Goal: Task Accomplishment & Management: Use online tool/utility

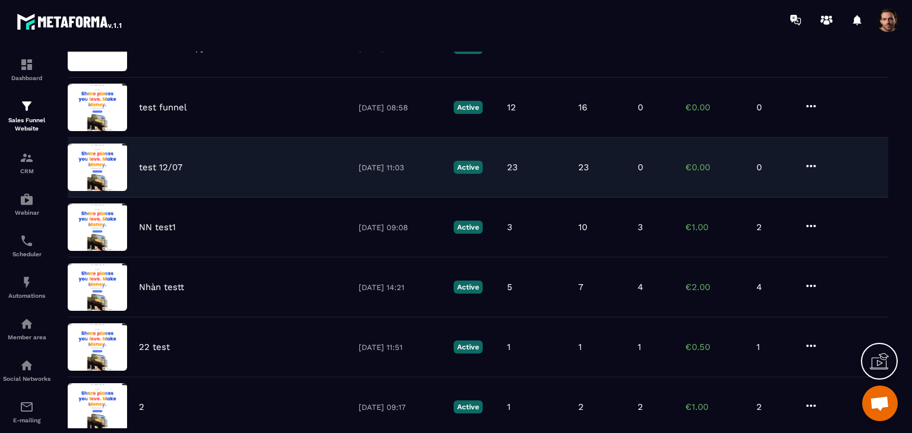
scroll to position [259, 0]
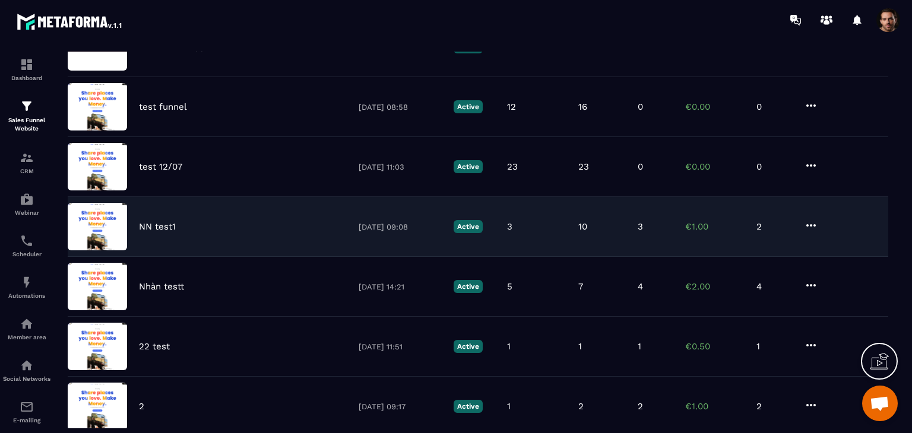
click at [638, 244] on div "NN test1 [DATE] 09:08 Active 3 10 3 €1.00 2" at bounding box center [478, 227] width 820 height 60
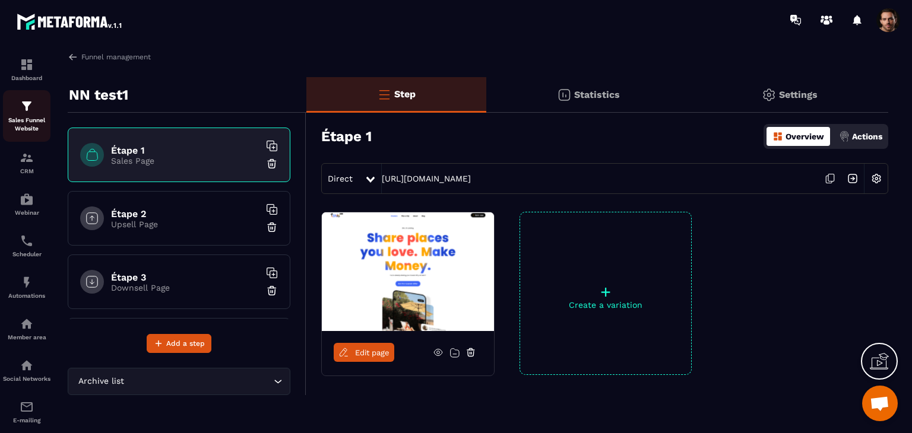
click at [33, 122] on p "Sales Funnel Website" at bounding box center [26, 124] width 47 height 17
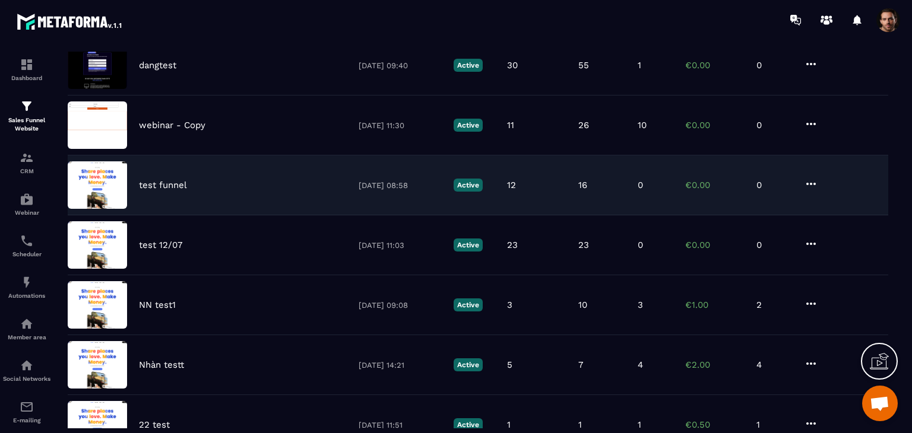
scroll to position [182, 0]
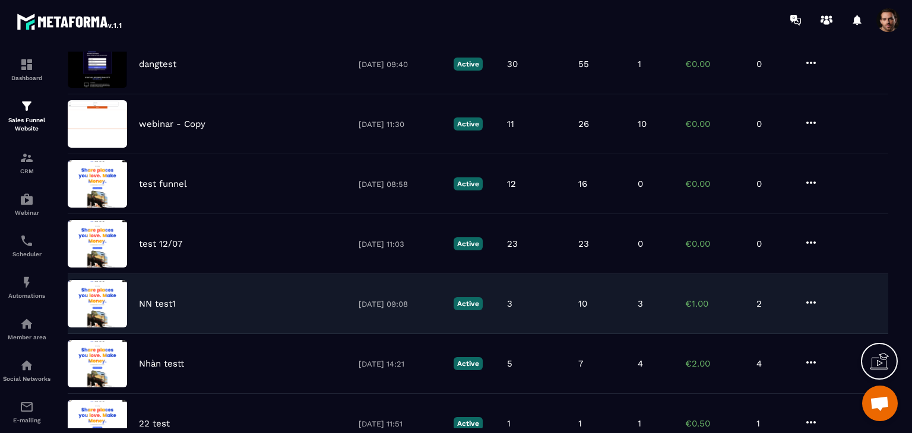
click at [610, 308] on div "NN test1 [DATE] 09:08 Active 3 10 3 €1.00 2" at bounding box center [478, 304] width 820 height 60
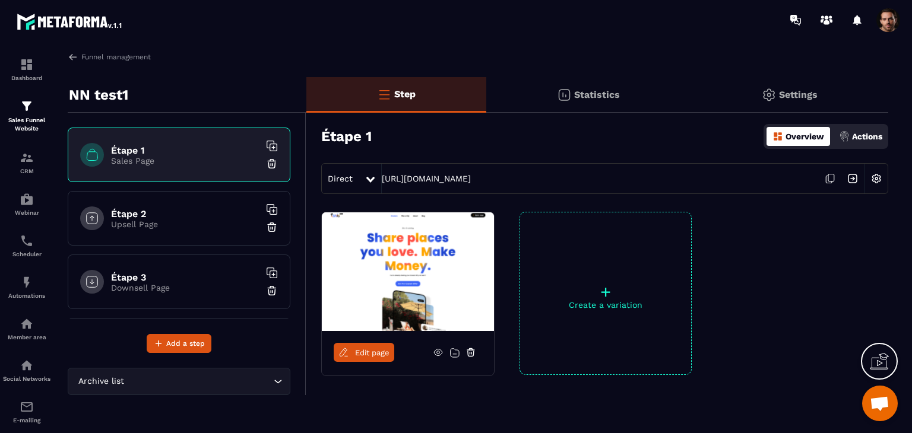
click at [601, 97] on p "Statistics" at bounding box center [597, 94] width 46 height 11
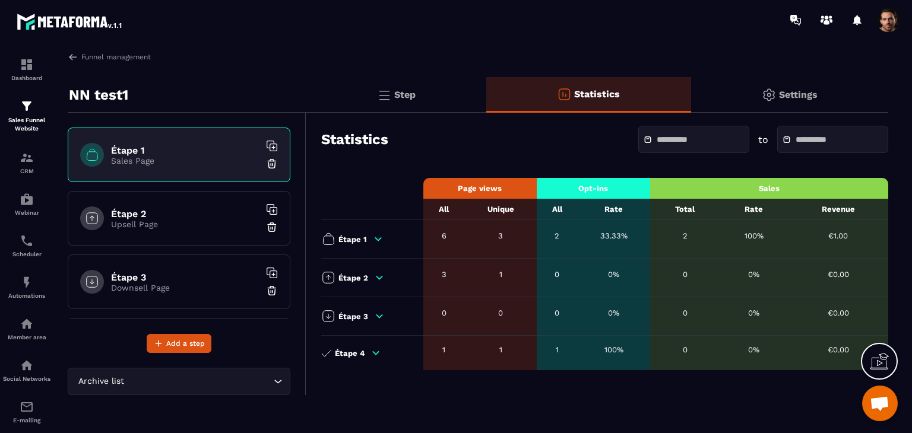
click at [386, 80] on div "Step" at bounding box center [396, 95] width 180 height 36
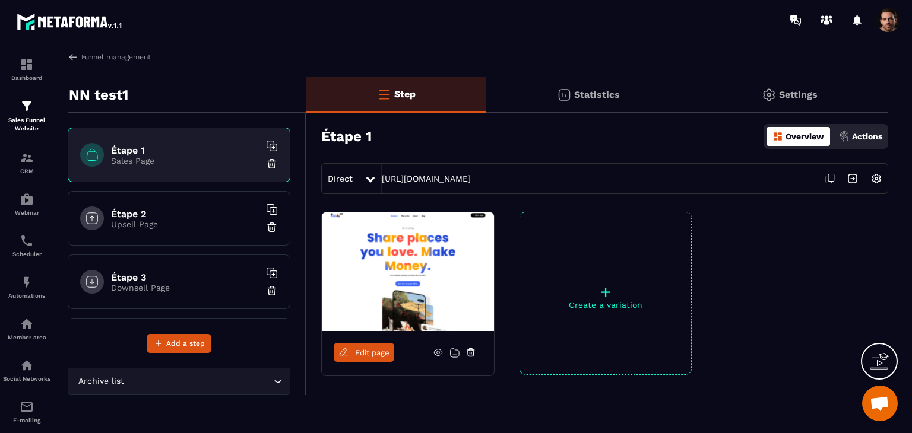
click at [864, 135] on p "Actions" at bounding box center [867, 136] width 30 height 9
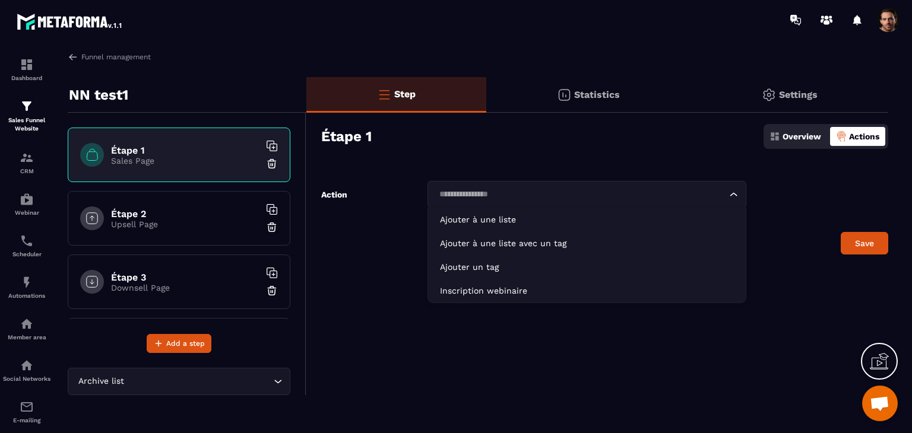
click at [508, 188] on input "Search for option" at bounding box center [580, 194] width 291 height 13
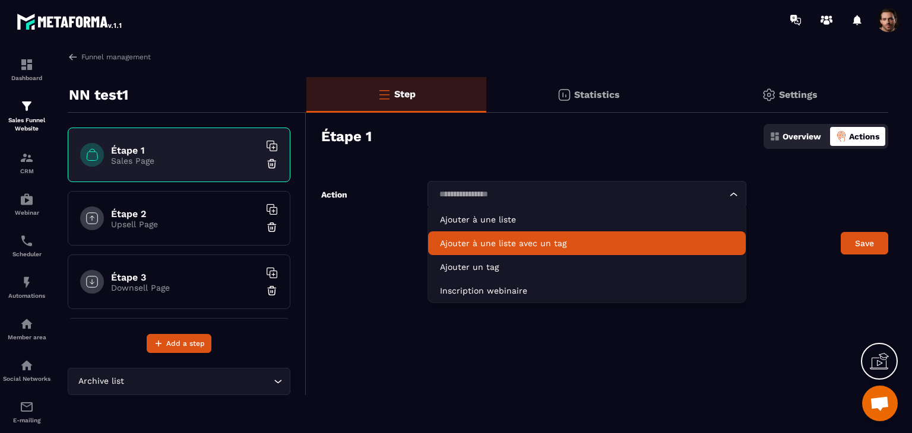
click at [537, 237] on p "Ajouter à une liste avec un tag" at bounding box center [587, 243] width 294 height 12
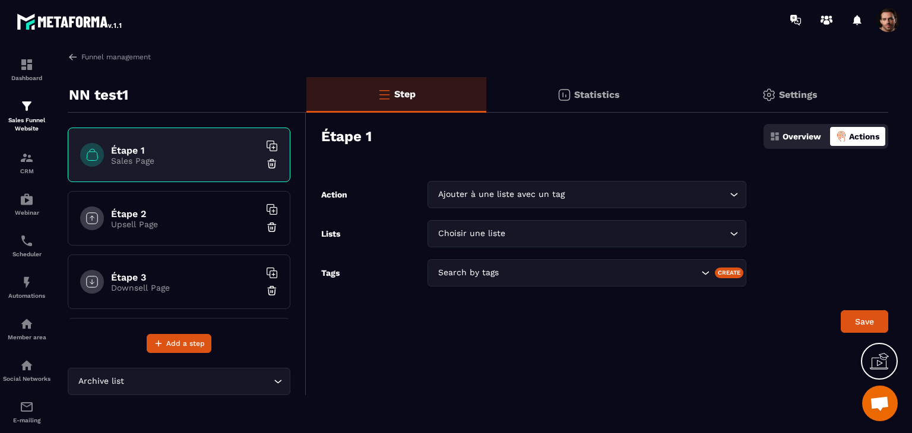
click at [727, 278] on div "Create" at bounding box center [729, 273] width 29 height 11
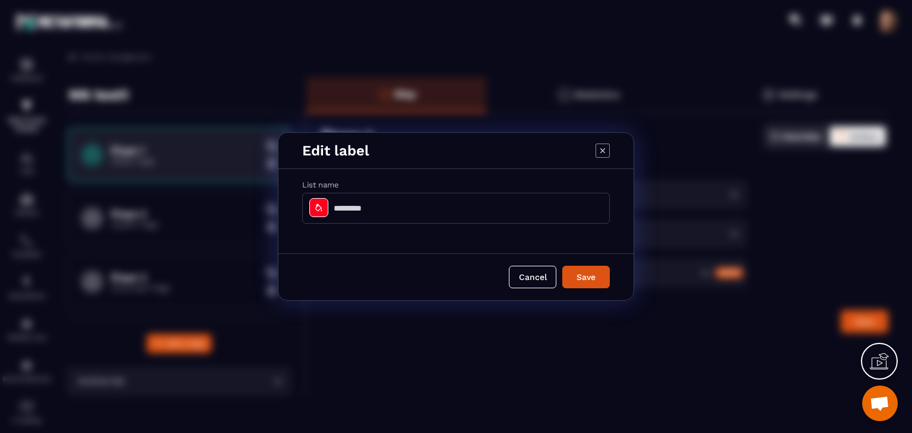
click at [313, 214] on div "Modal window" at bounding box center [318, 207] width 19 height 19
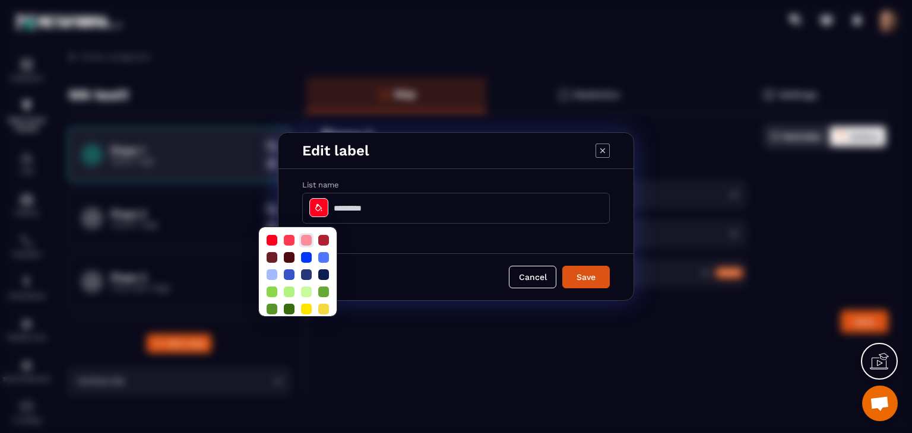
click at [306, 241] on div at bounding box center [306, 240] width 11 height 11
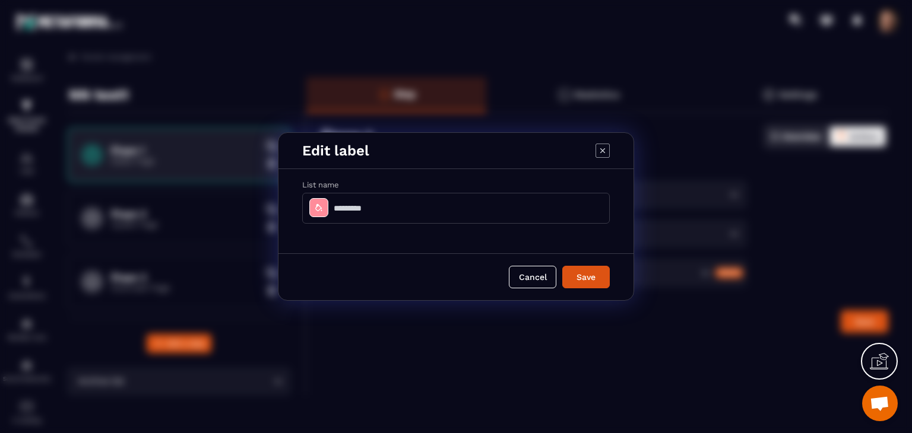
click at [369, 217] on input "Modal window" at bounding box center [456, 208] width 308 height 31
type input "******"
click at [587, 284] on button "Save" at bounding box center [585, 277] width 47 height 23
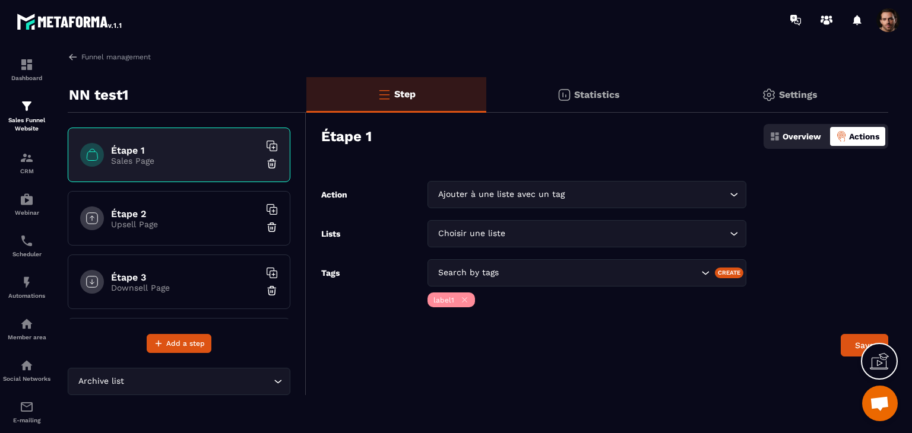
click at [572, 274] on input "Search for option" at bounding box center [599, 273] width 197 height 13
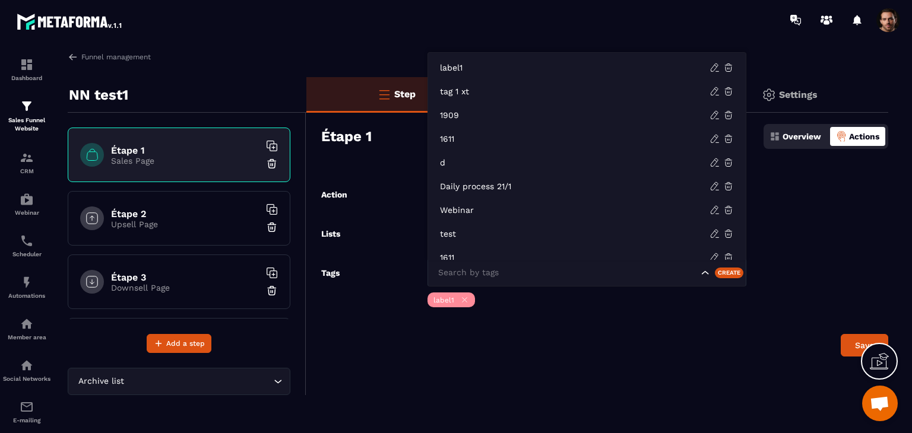
scroll to position [9, 0]
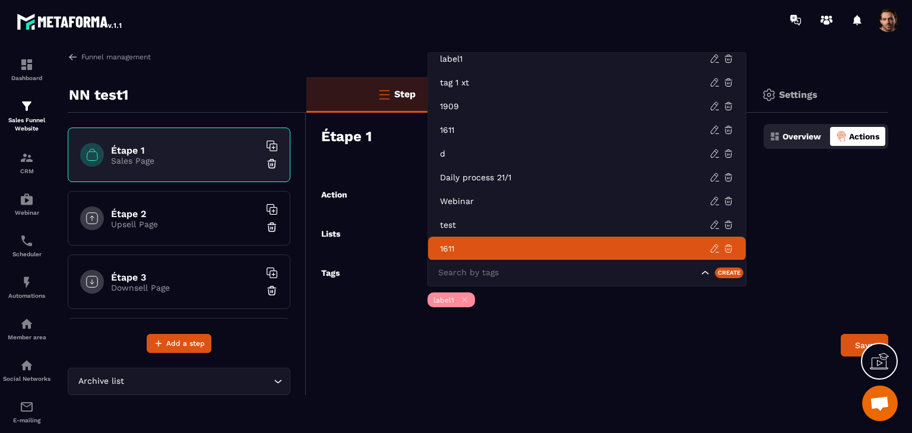
click at [464, 303] on icon at bounding box center [464, 300] width 9 height 9
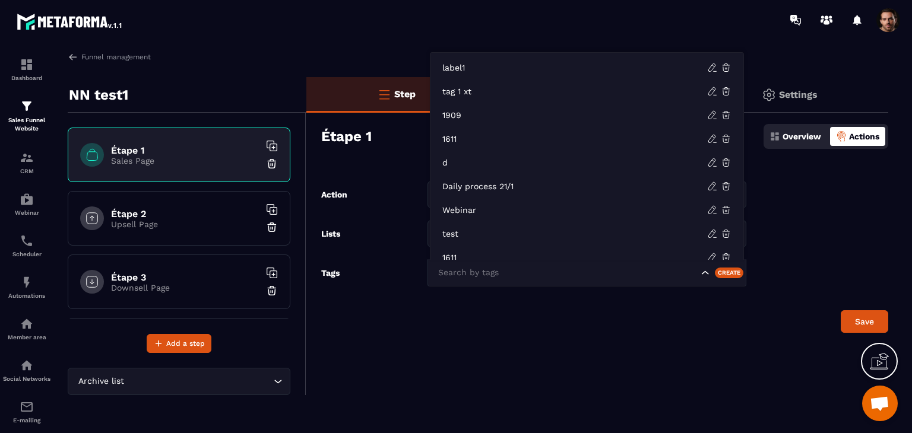
click at [491, 275] on div "Search by tags" at bounding box center [566, 273] width 265 height 13
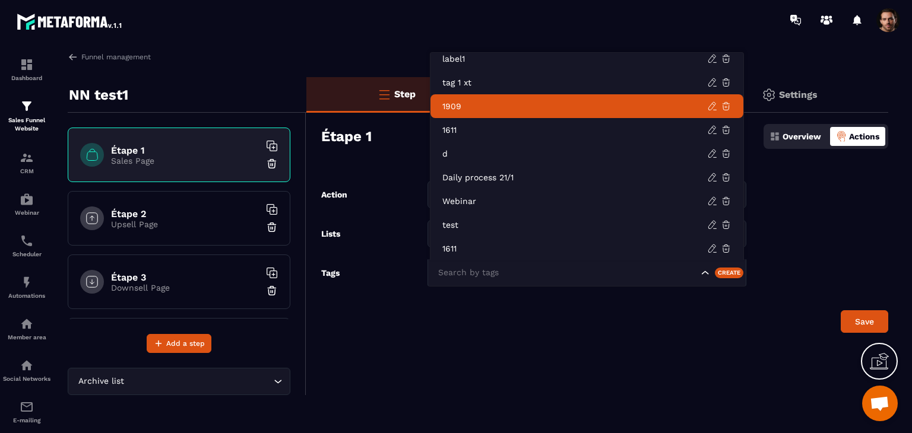
scroll to position [0, 0]
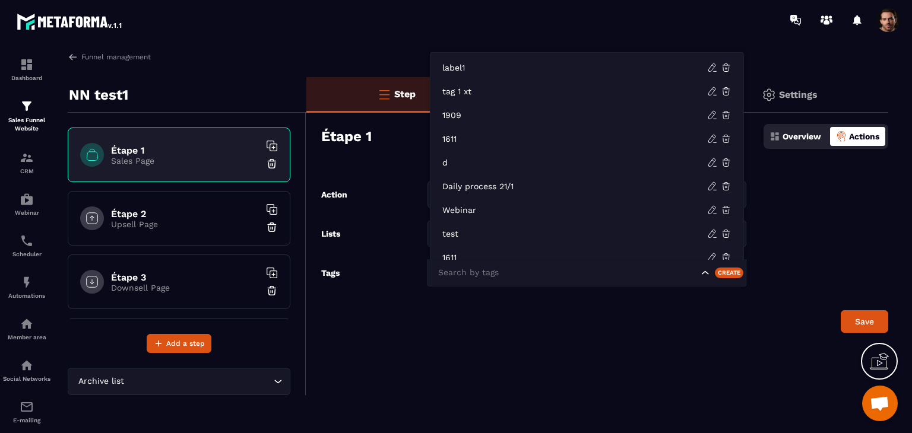
click at [665, 275] on input "Search for option" at bounding box center [566, 273] width 263 height 13
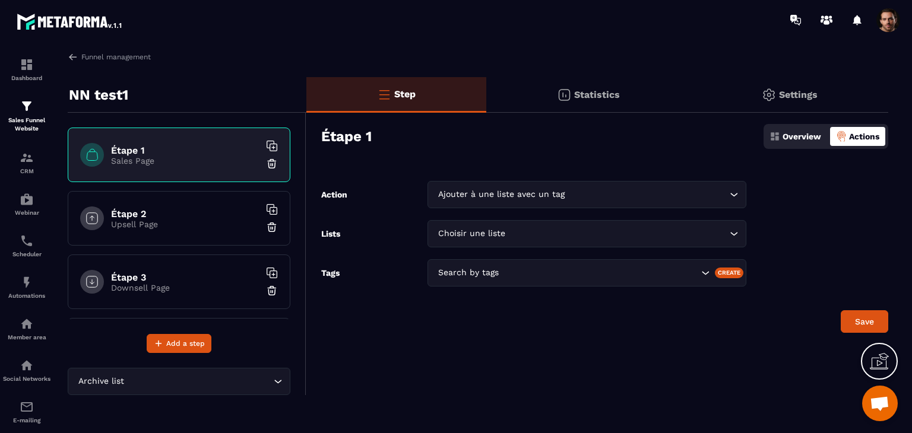
click at [671, 353] on div "Step Statistics Settings Étape 1 Overview Actions Action Ajouter à une liste av…" at bounding box center [597, 236] width 582 height 318
click at [566, 231] on input "Search for option" at bounding box center [617, 233] width 219 height 13
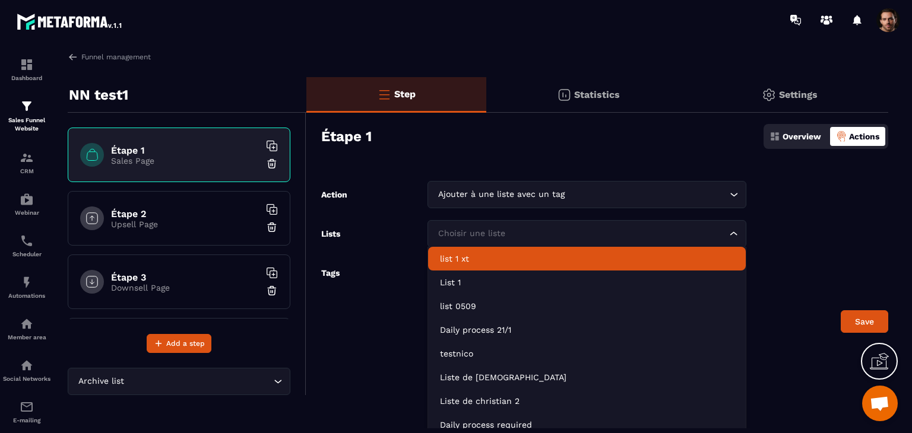
click at [775, 247] on form "Action Ajouter à une liste avec un tag Loading... Lists Choisir une liste Loadi…" at bounding box center [597, 257] width 582 height 152
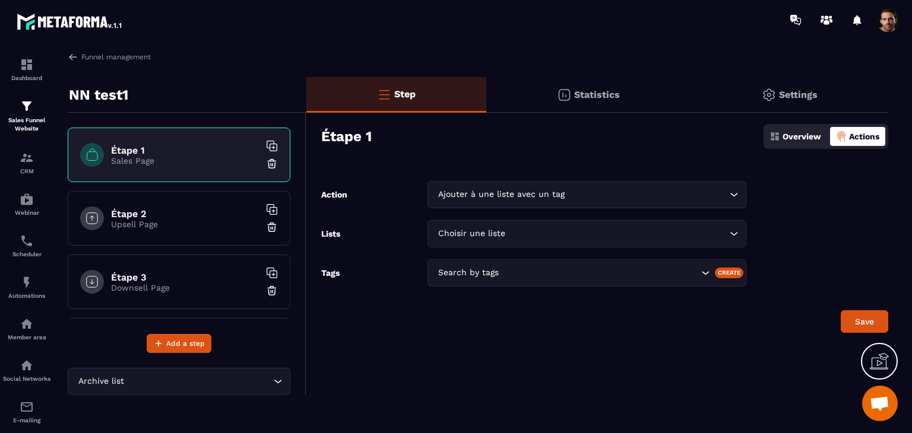
click at [621, 271] on input "Search for option" at bounding box center [599, 273] width 197 height 13
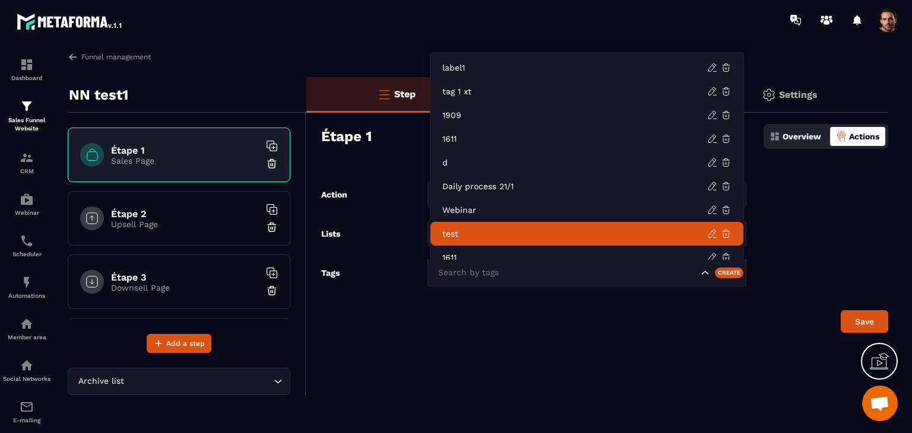
scroll to position [9, 0]
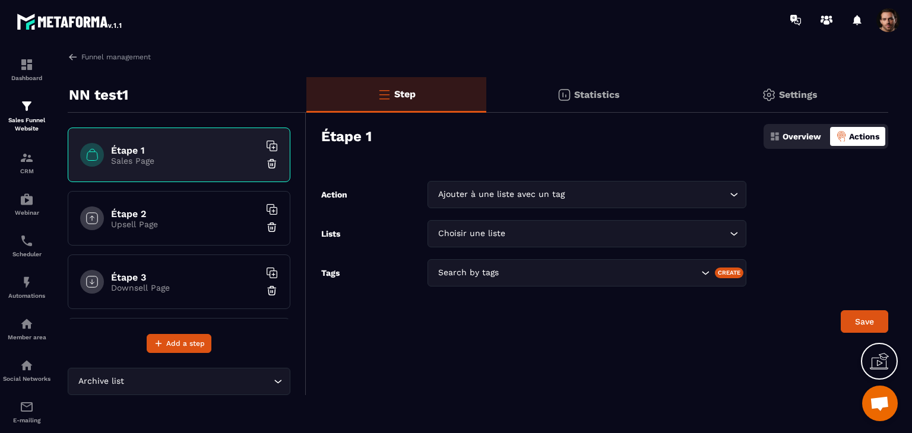
click at [619, 198] on input "Search for option" at bounding box center [647, 194] width 160 height 13
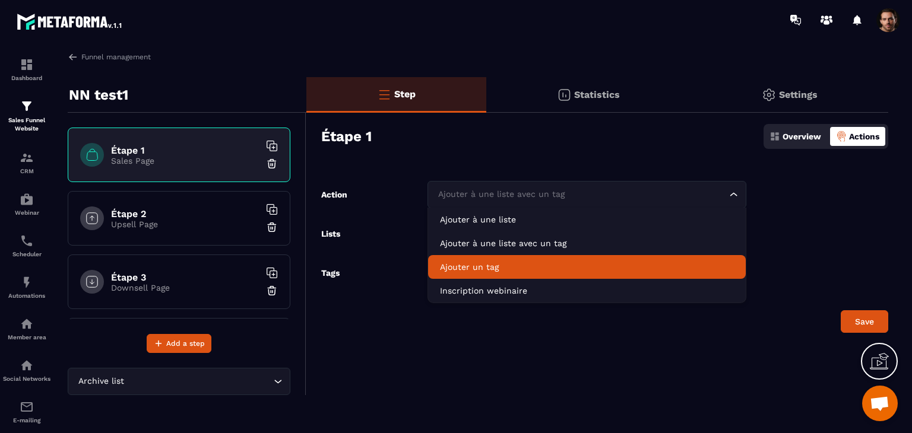
click at [575, 261] on p "Ajouter un tag" at bounding box center [587, 267] width 294 height 12
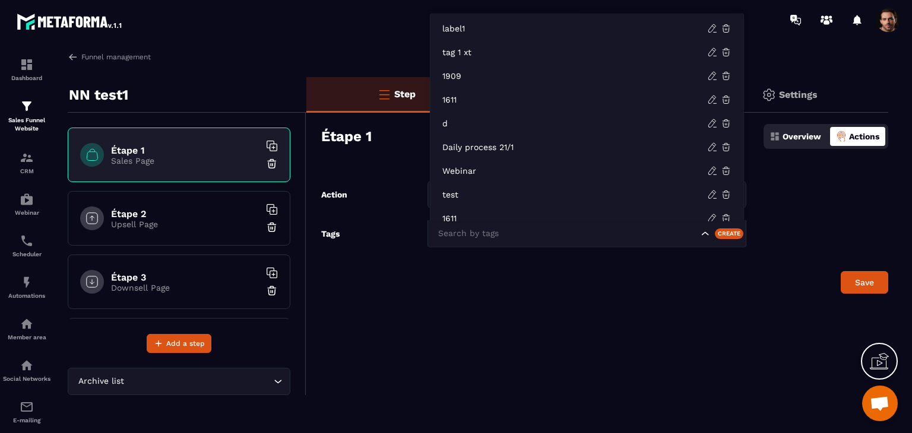
click at [586, 239] on input "Search for option" at bounding box center [566, 233] width 263 height 13
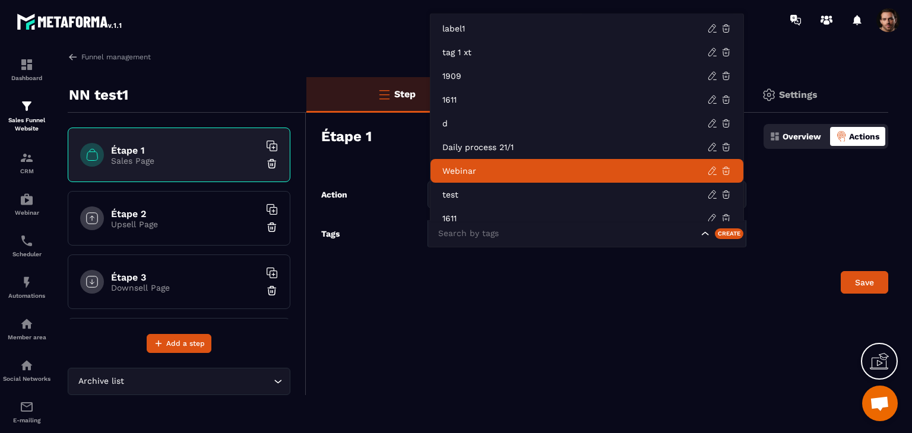
scroll to position [0, 0]
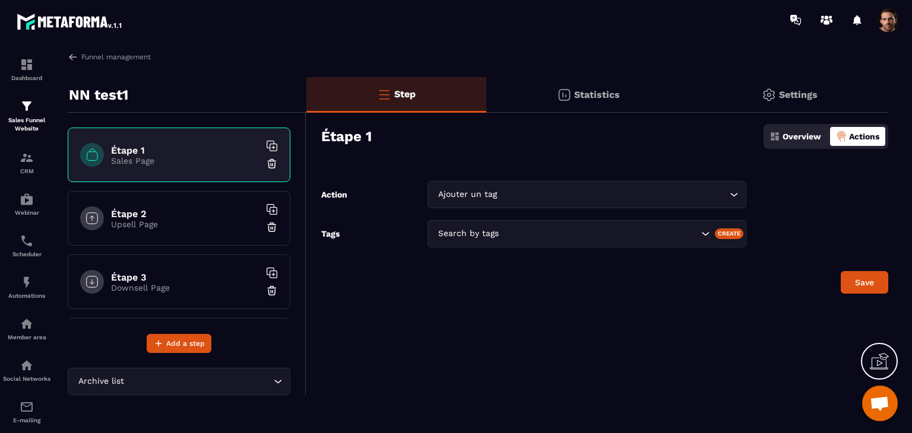
click at [648, 306] on div "Step Statistics Settings Étape 1 Overview Actions Action Ajouter un tag Loading…" at bounding box center [597, 236] width 582 height 318
click at [632, 200] on input "Search for option" at bounding box center [612, 194] width 227 height 13
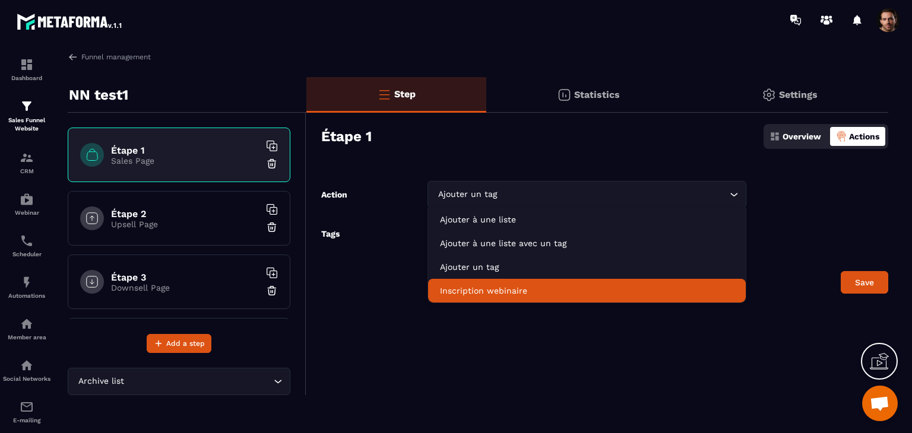
click at [589, 380] on div "Step Statistics Settings Étape 1 Overview Actions Action Ajouter un tag Loading…" at bounding box center [597, 236] width 582 height 318
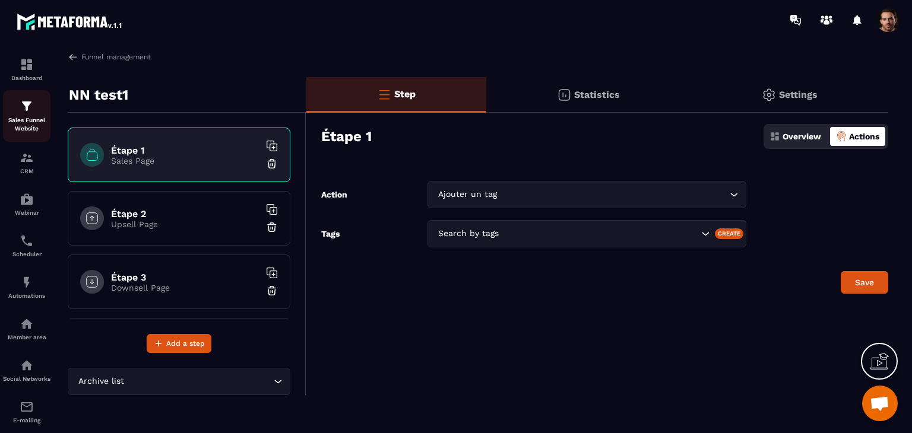
click at [26, 122] on p "Sales Funnel Website" at bounding box center [26, 124] width 47 height 17
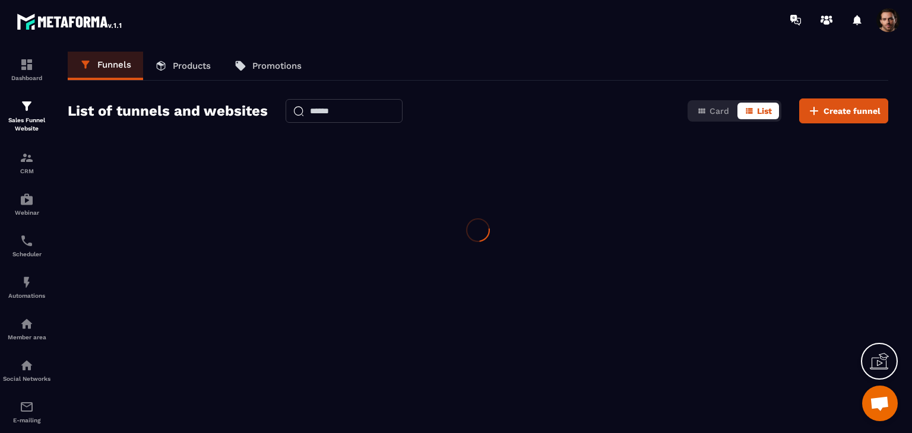
click at [180, 69] on p "Products" at bounding box center [192, 66] width 38 height 11
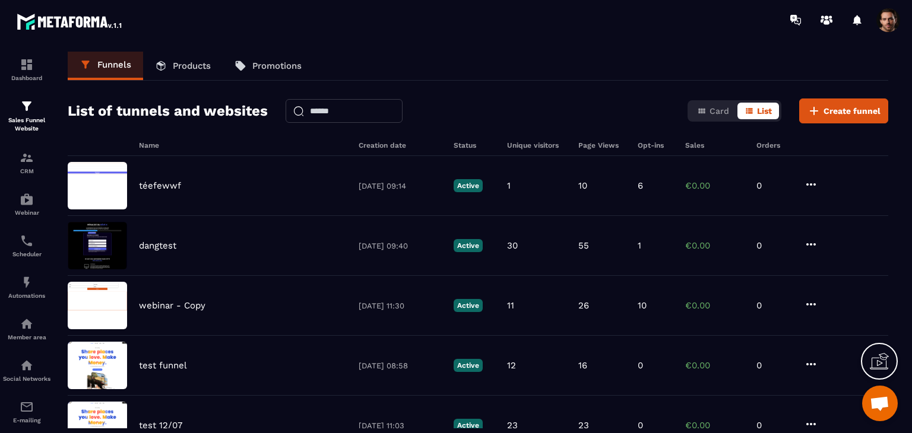
click at [180, 69] on p "Products" at bounding box center [192, 66] width 38 height 11
click at [187, 65] on p "Products" at bounding box center [192, 66] width 38 height 11
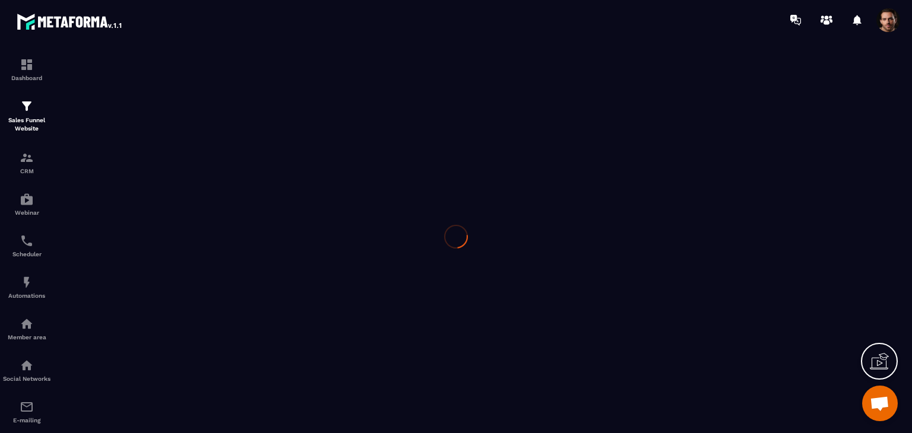
click at [192, 67] on div at bounding box center [456, 237] width 912 height 394
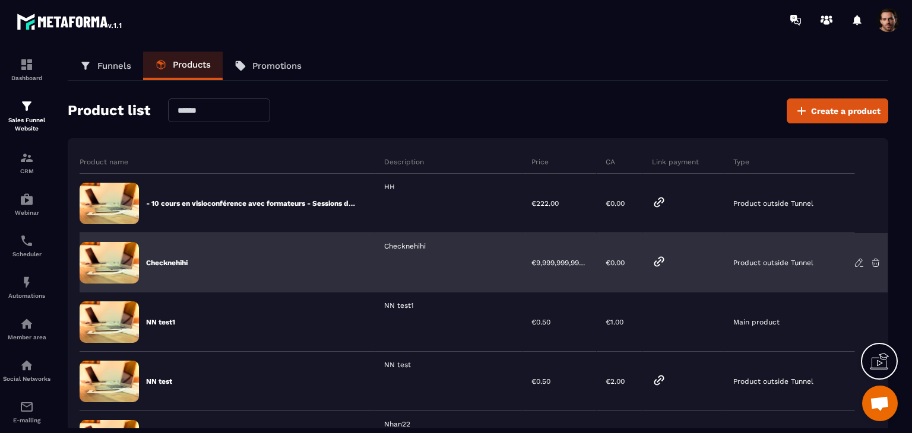
click at [580, 278] on div "€9,999,999,999.99" at bounding box center [559, 262] width 74 height 59
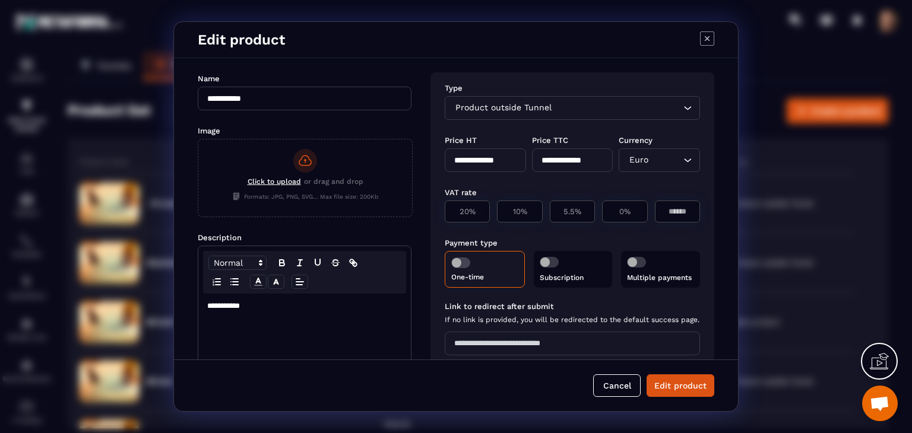
scroll to position [142, 0]
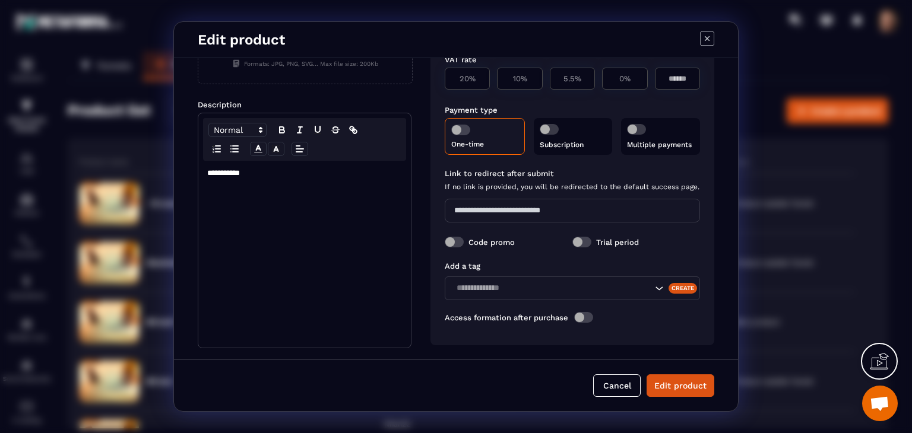
click at [622, 302] on div "Add a tag Create Access formation after purchase" at bounding box center [572, 295] width 255 height 81
click at [619, 293] on input "Search for option" at bounding box center [551, 288] width 199 height 13
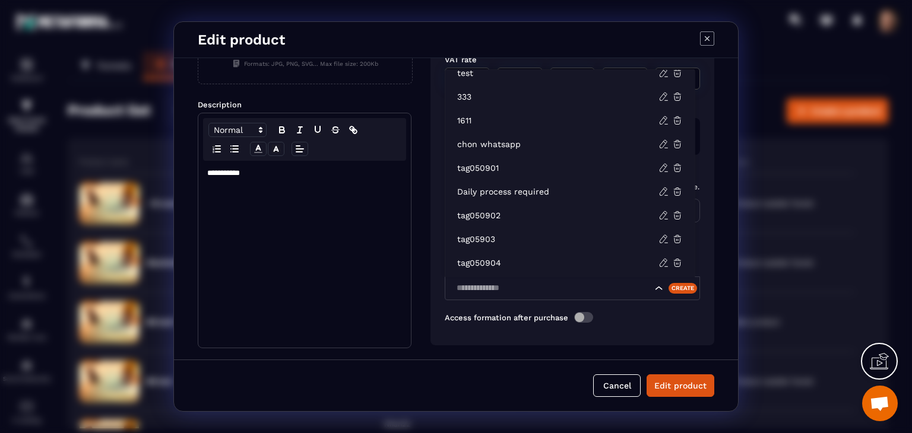
scroll to position [0, 0]
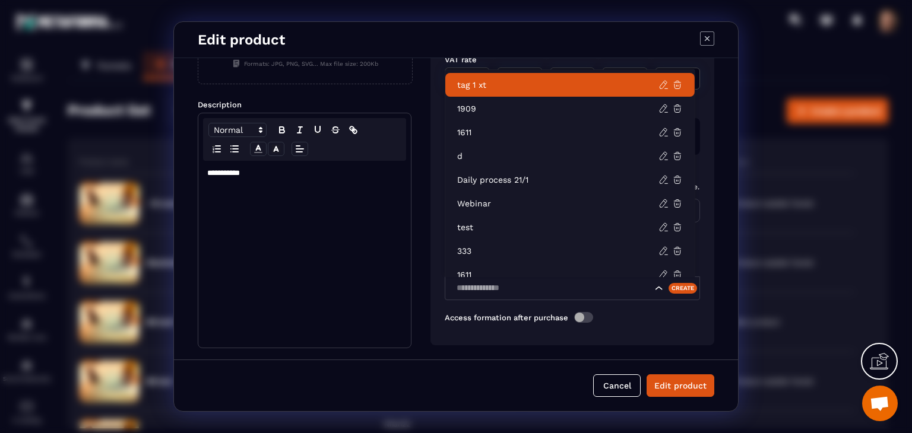
click at [706, 36] on icon "Modal window" at bounding box center [707, 38] width 14 height 14
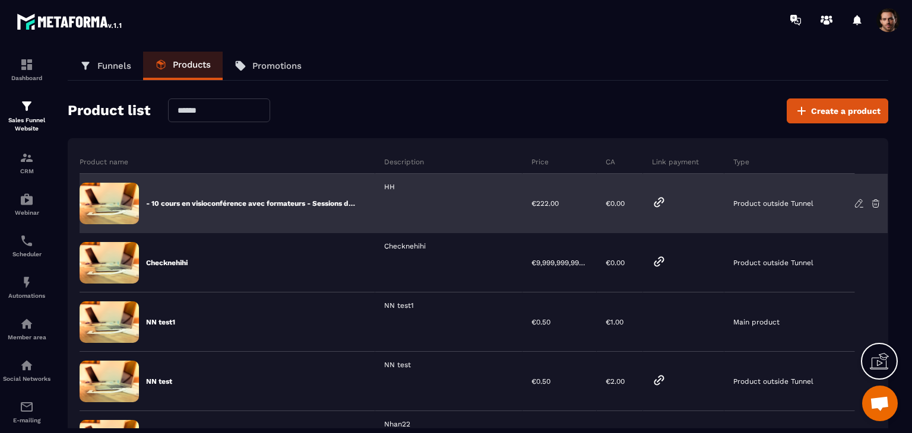
click at [434, 214] on div "HH" at bounding box center [449, 203] width 148 height 59
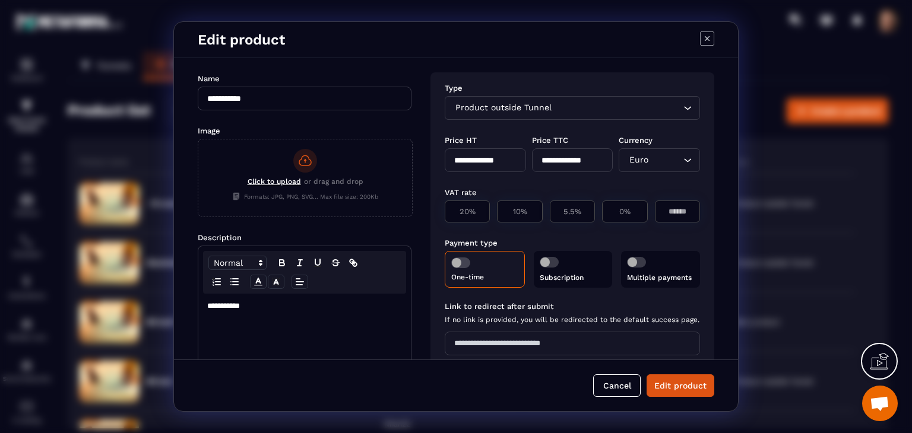
scroll to position [142, 0]
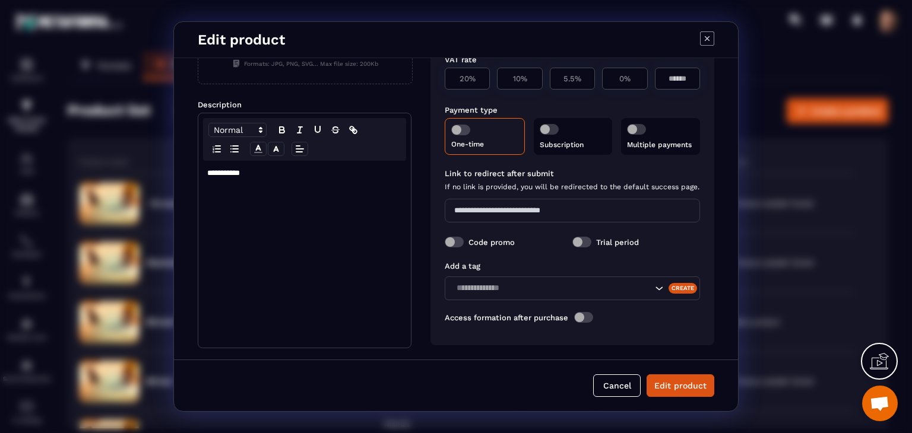
click at [527, 296] on div "Search for option" at bounding box center [572, 289] width 255 height 24
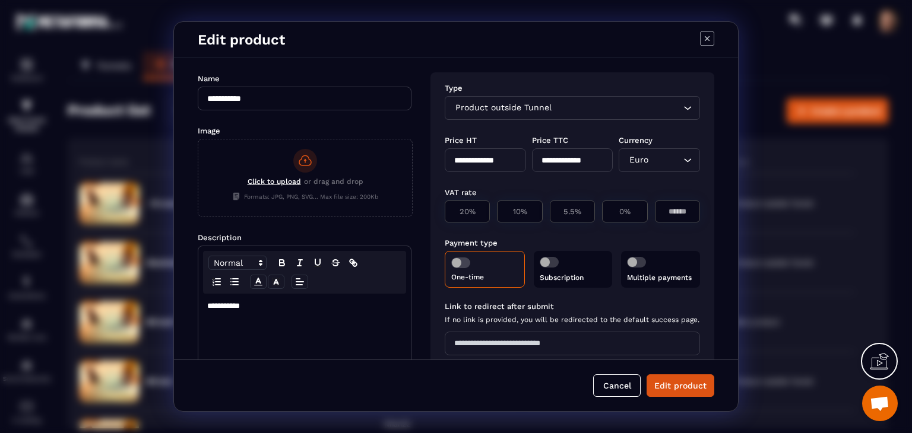
drag, startPoint x: 709, startPoint y: 37, endPoint x: 482, endPoint y: 98, distance: 235.3
click at [709, 37] on icon "Modal window" at bounding box center [707, 38] width 14 height 14
type input "**********"
type input "******"
type input "***"
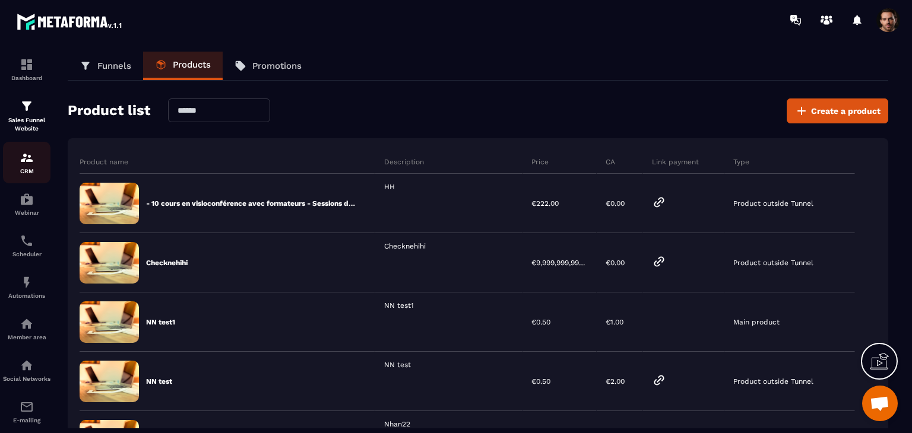
click at [18, 174] on p "CRM" at bounding box center [26, 171] width 47 height 7
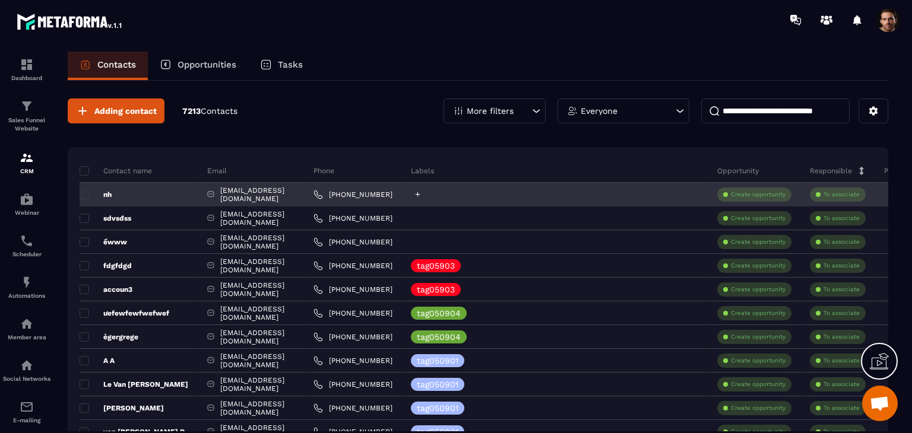
click at [422, 194] on icon at bounding box center [418, 195] width 8 height 8
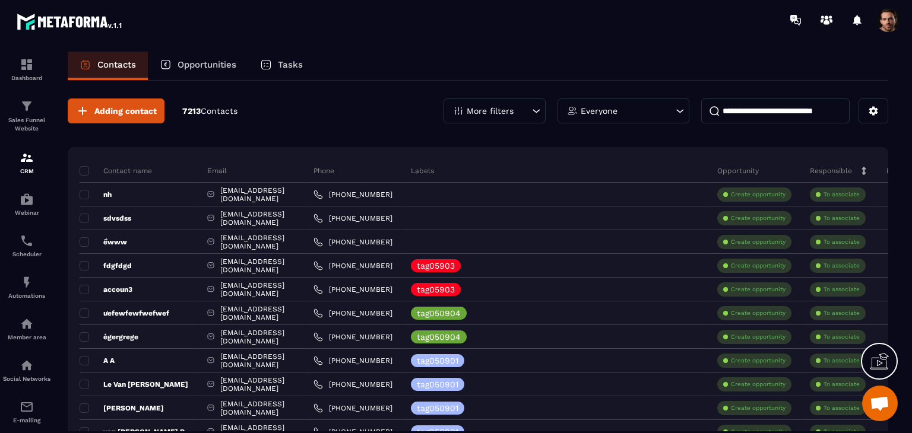
click at [504, 116] on div "More filters" at bounding box center [494, 111] width 102 height 25
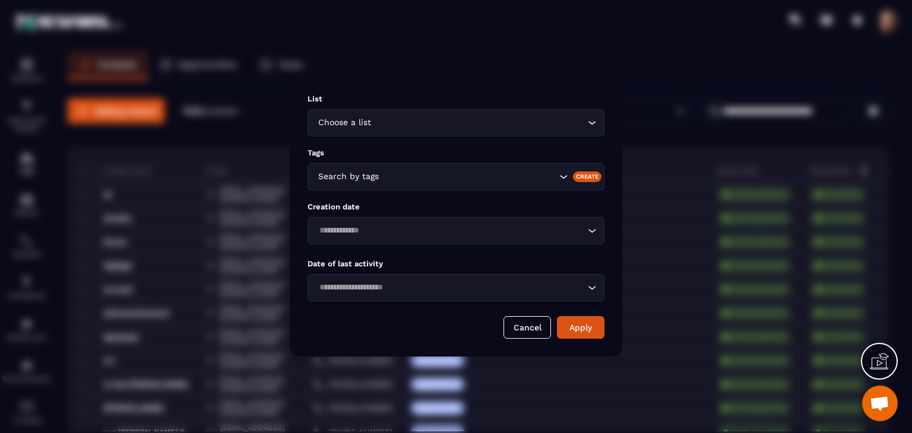
click at [477, 172] on input "Search for option" at bounding box center [468, 176] width 175 height 13
